Goal: Task Accomplishment & Management: Use online tool/utility

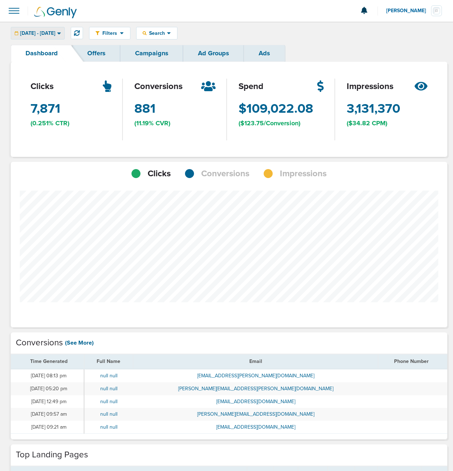
click at [61, 33] on icon at bounding box center [59, 33] width 4 height 6
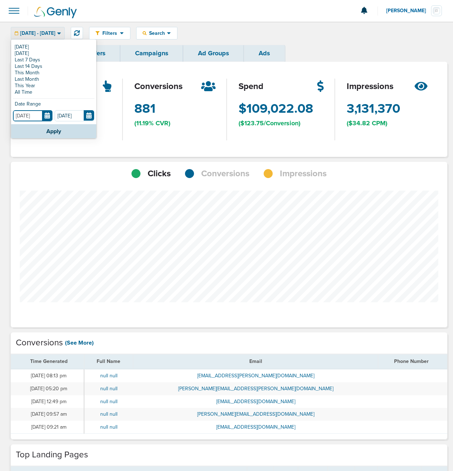
click at [51, 116] on input "[DATE]" at bounding box center [33, 115] width 40 height 11
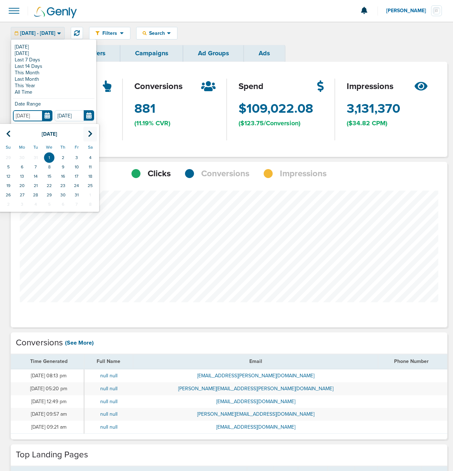
click at [90, 134] on icon at bounding box center [90, 133] width 5 height 7
click at [88, 159] on td "1" at bounding box center [90, 157] width 14 height 9
type input "[DATE]"
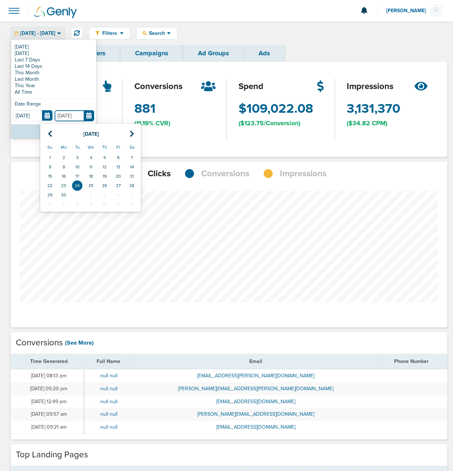
click at [90, 115] on input "[DATE]" at bounding box center [75, 115] width 40 height 11
click at [48, 134] on icon at bounding box center [50, 133] width 5 height 7
click at [131, 195] on td "31" at bounding box center [132, 194] width 14 height 9
type input "[DATE]"
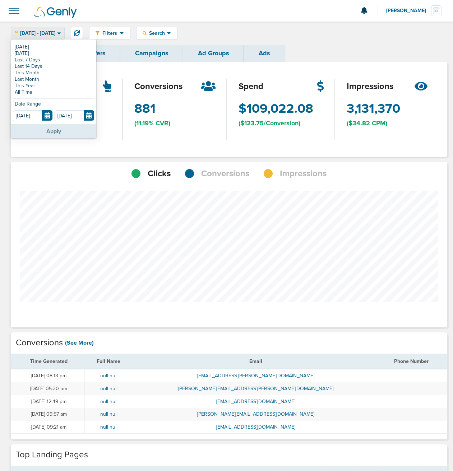
click at [65, 130] on button "Apply" at bounding box center [53, 131] width 85 height 14
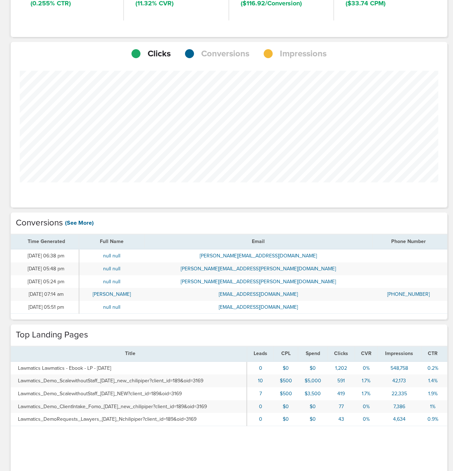
scroll to position [168, 0]
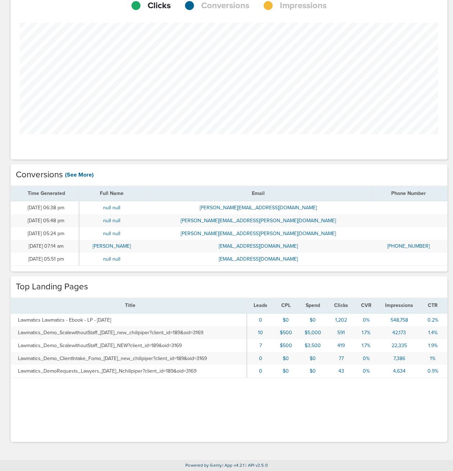
click at [75, 176] on link "(See More)" at bounding box center [79, 175] width 29 height 8
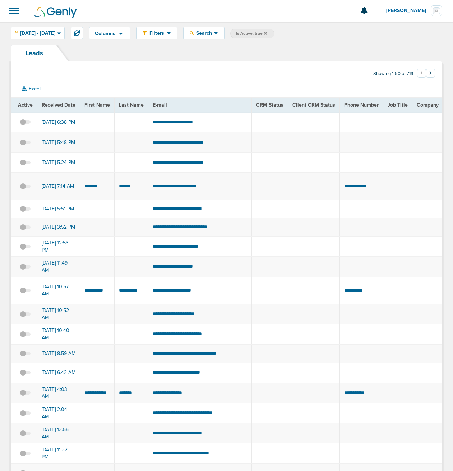
click at [428, 75] on button "›" at bounding box center [430, 73] width 9 height 9
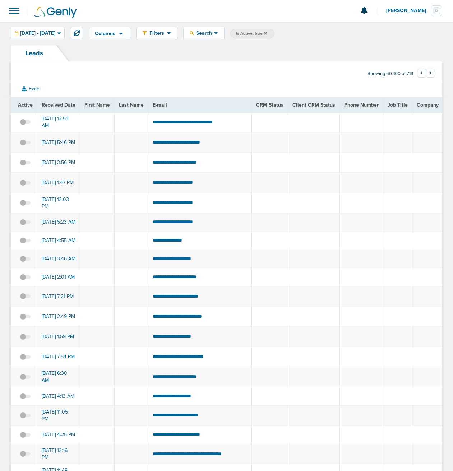
click at [430, 76] on button "›" at bounding box center [430, 73] width 9 height 9
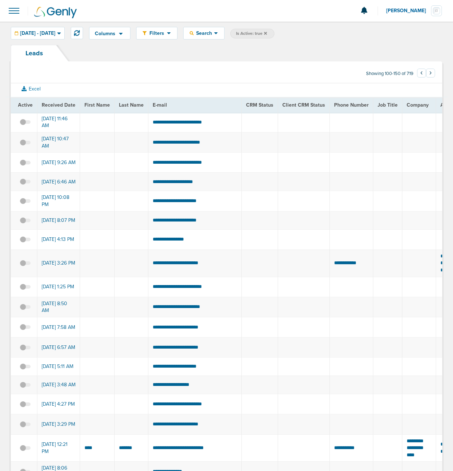
click at [430, 76] on button "›" at bounding box center [430, 73] width 9 height 9
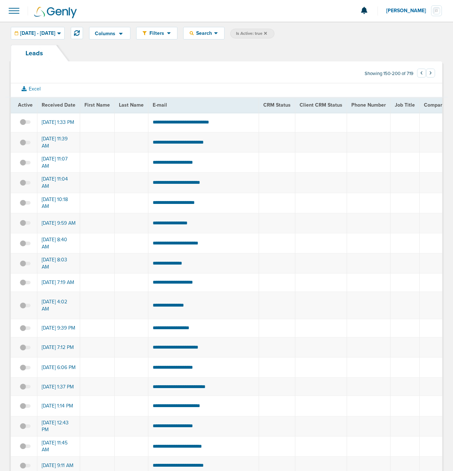
click at [430, 76] on button "›" at bounding box center [430, 73] width 9 height 9
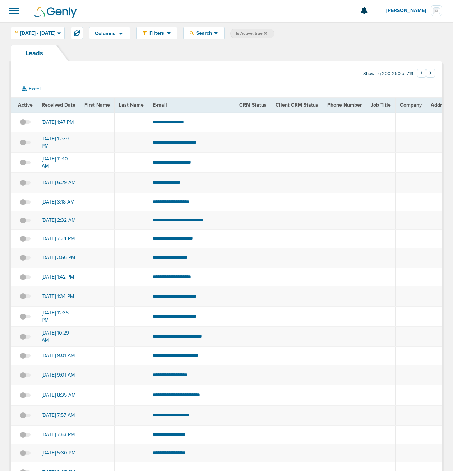
click at [430, 76] on button "›" at bounding box center [430, 73] width 9 height 9
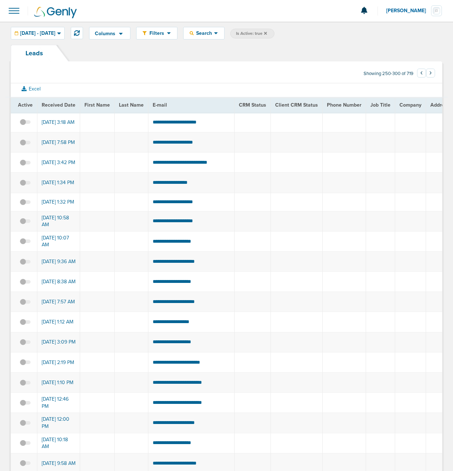
click at [430, 76] on button "›" at bounding box center [430, 73] width 9 height 9
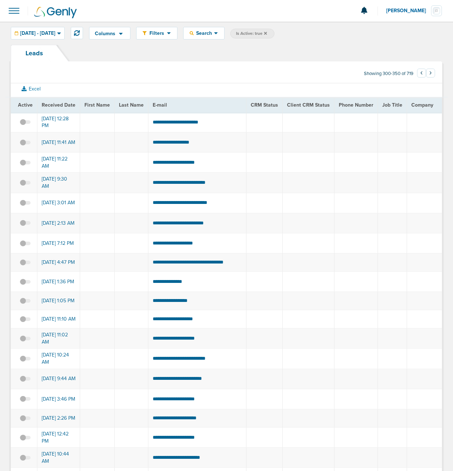
click at [430, 76] on button "›" at bounding box center [430, 73] width 9 height 9
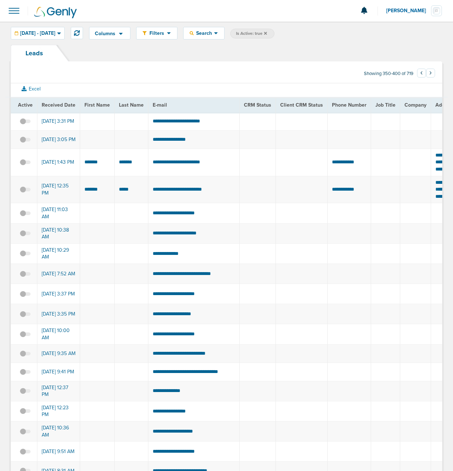
click at [430, 76] on button "›" at bounding box center [430, 73] width 9 height 9
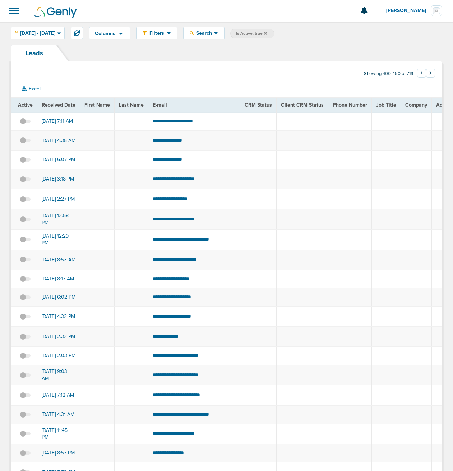
click at [430, 76] on button "›" at bounding box center [430, 73] width 9 height 9
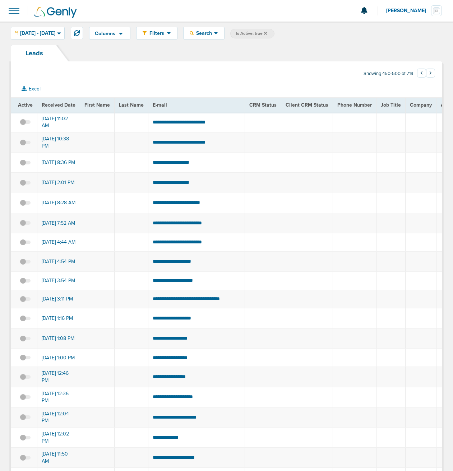
click at [430, 76] on button "›" at bounding box center [430, 73] width 9 height 9
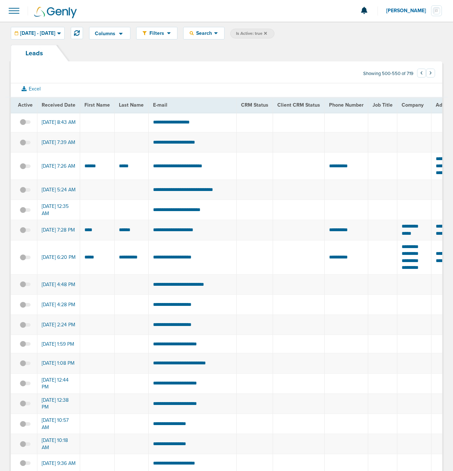
click at [430, 76] on button "›" at bounding box center [430, 73] width 9 height 9
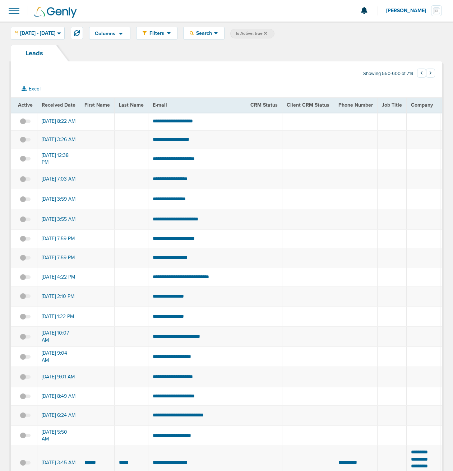
click at [430, 76] on button "›" at bounding box center [430, 73] width 9 height 9
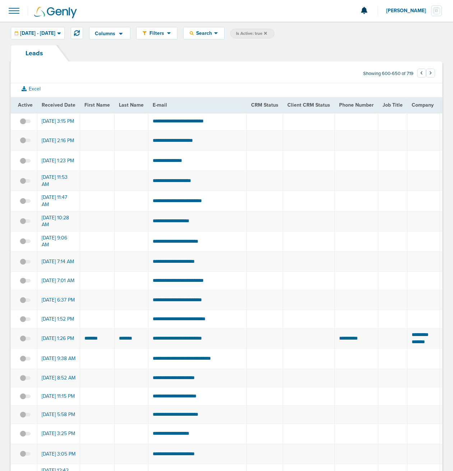
click at [430, 76] on button "›" at bounding box center [430, 73] width 9 height 9
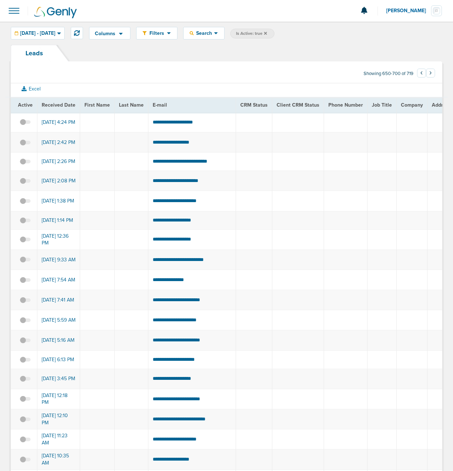
click at [430, 76] on button "›" at bounding box center [430, 73] width 9 height 9
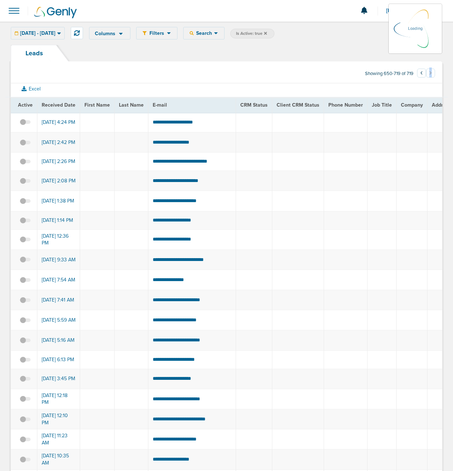
click at [430, 76] on li "›" at bounding box center [430, 74] width 9 height 9
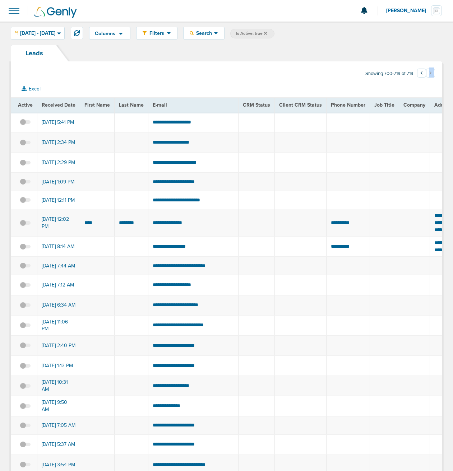
click at [430, 76] on li "›" at bounding box center [430, 74] width 9 height 9
click at [333, 63] on div "Showing 700-719 of 719 ‹ 13 14 15 › Excel Active Received Date First Name Last …" at bounding box center [226, 289] width 431 height 457
click at [55, 35] on span "[DATE] - [DATE]" at bounding box center [37, 33] width 35 height 5
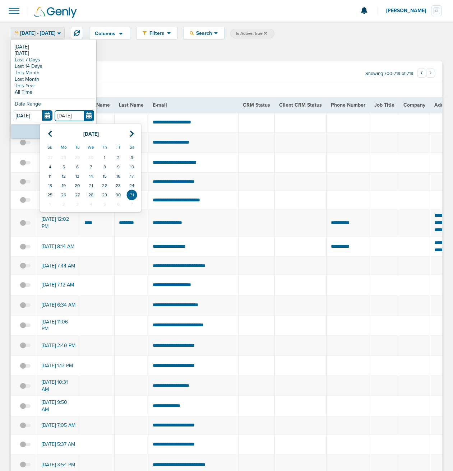
click at [92, 116] on input "[DATE]" at bounding box center [75, 115] width 40 height 11
click at [132, 132] on icon at bounding box center [132, 133] width 5 height 7
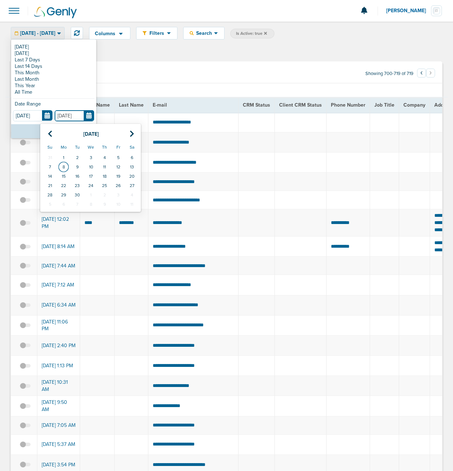
click at [63, 167] on td "8" at bounding box center [64, 166] width 14 height 9
type input "[DATE]"
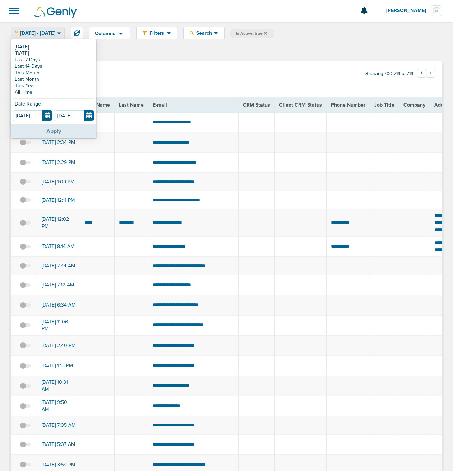
click at [63, 133] on button "Apply" at bounding box center [53, 131] width 85 height 14
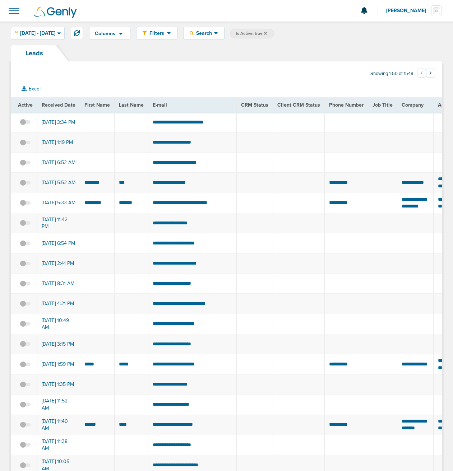
click at [267, 32] on span "Is Active: true" at bounding box center [251, 34] width 31 height 6
click at [35, 91] on button "Excel" at bounding box center [31, 88] width 30 height 9
